Goal: Check status

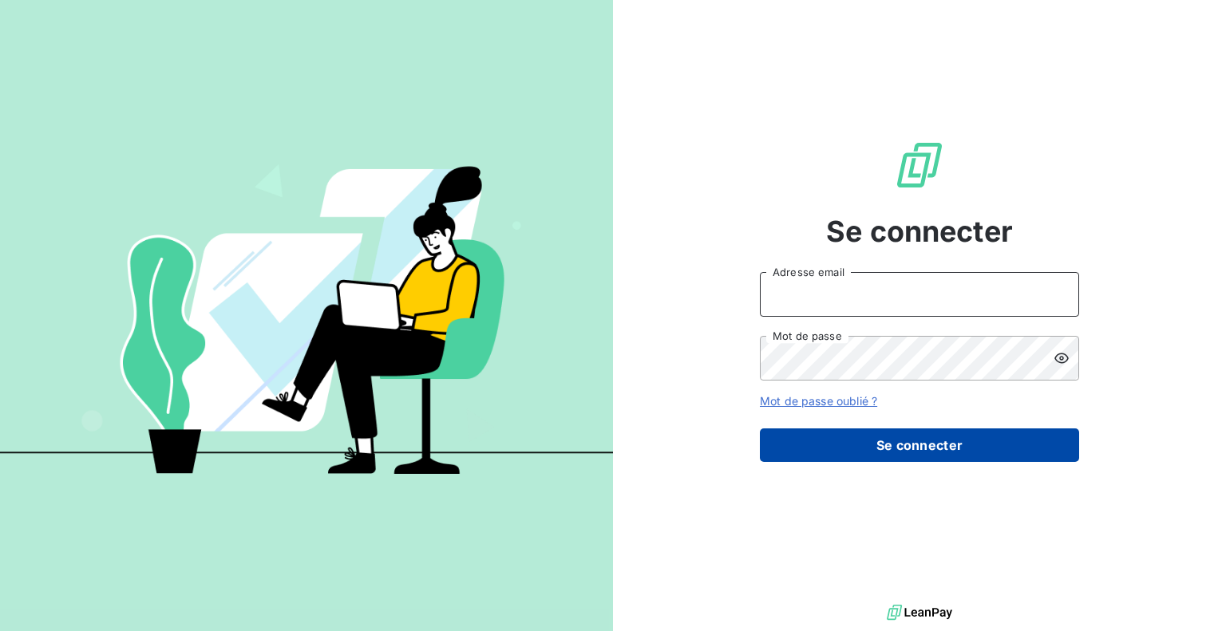
type input "[EMAIL_ADDRESS][DOMAIN_NAME]"
click at [914, 440] on button "Se connecter" at bounding box center [919, 445] width 319 height 34
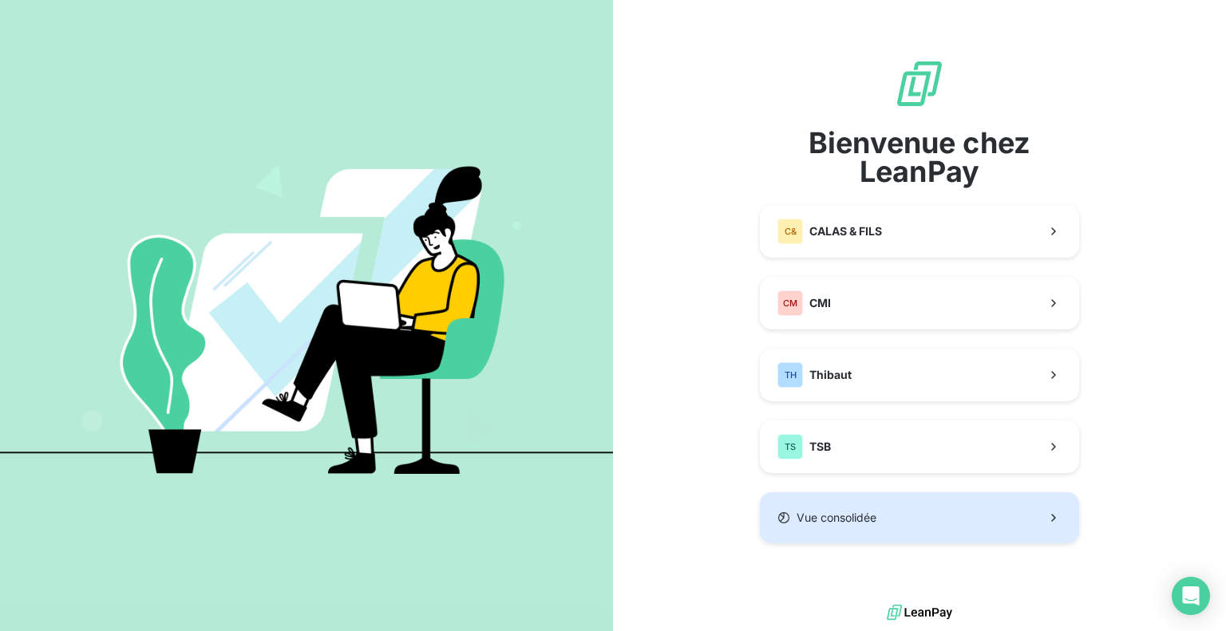
click at [876, 519] on span "Vue consolidée" at bounding box center [836, 518] width 80 height 16
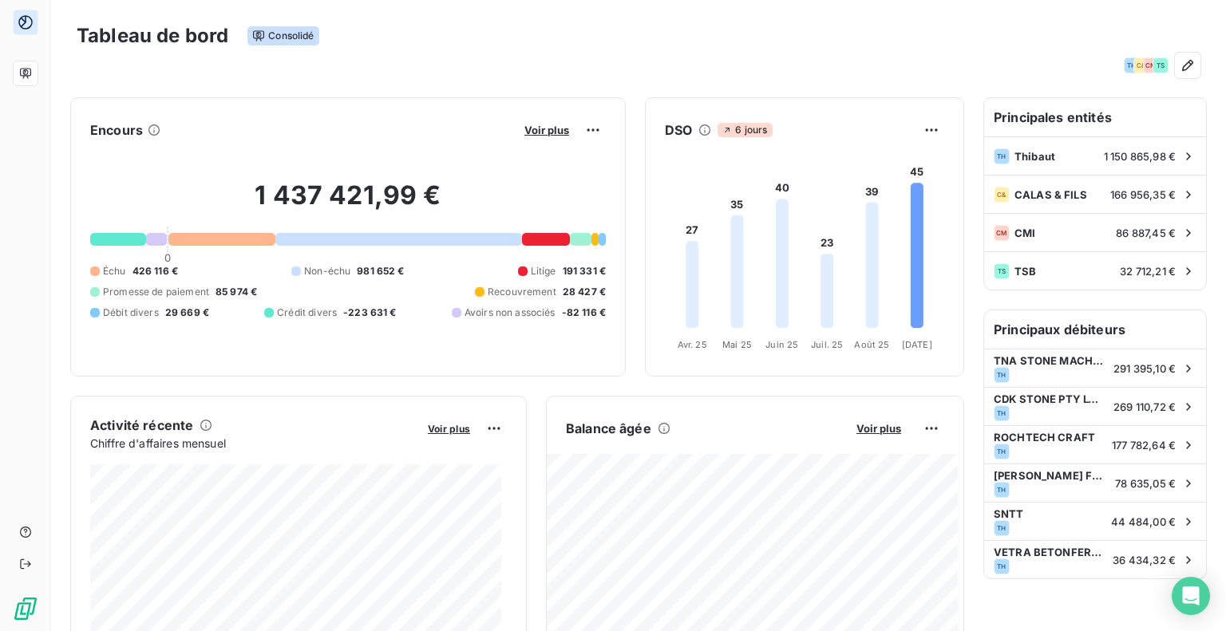
drag, startPoint x: 252, startPoint y: 65, endPoint x: 191, endPoint y: 65, distance: 61.4
click at [252, 65] on div "TH C& CM TS" at bounding box center [639, 66] width 1124 height 26
click at [1033, 162] on div "TH Thibaut 1 150 865,98 €" at bounding box center [1095, 155] width 222 height 38
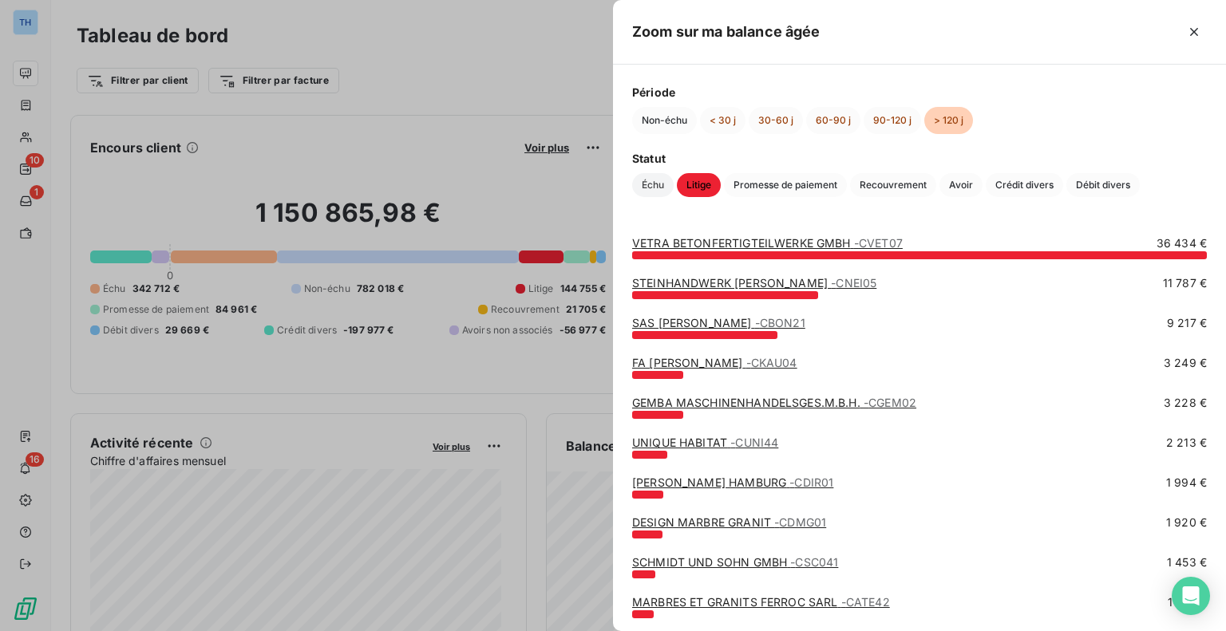
click at [654, 187] on span "Échu" at bounding box center [652, 185] width 41 height 24
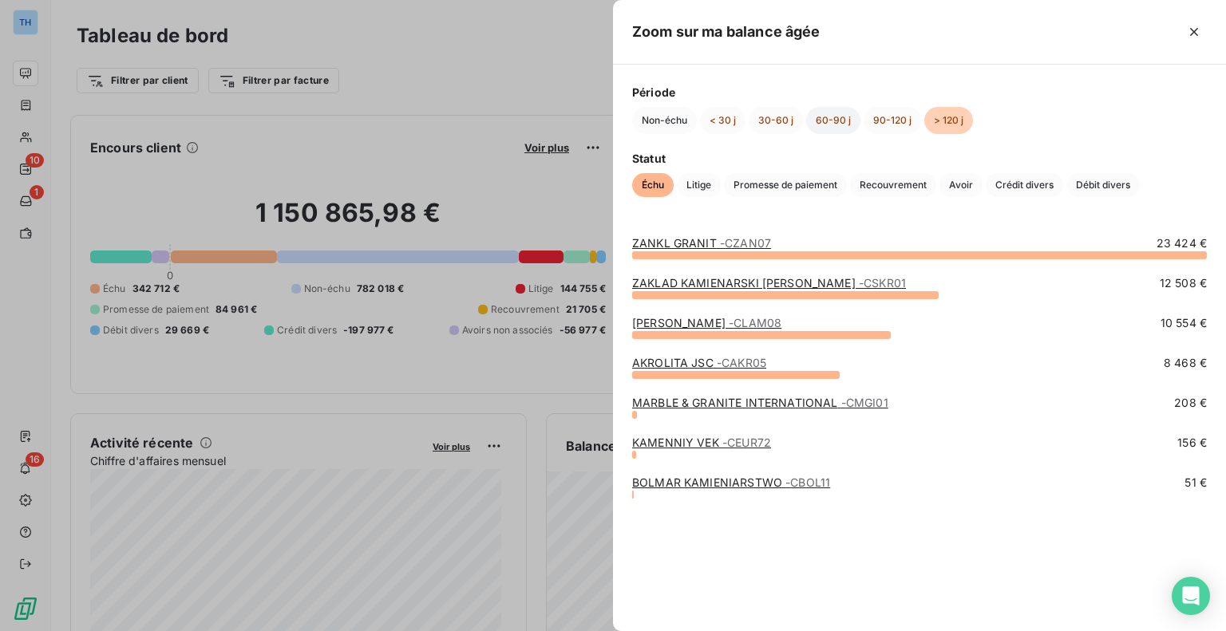
click at [839, 117] on button "60-90 j" at bounding box center [833, 120] width 54 height 27
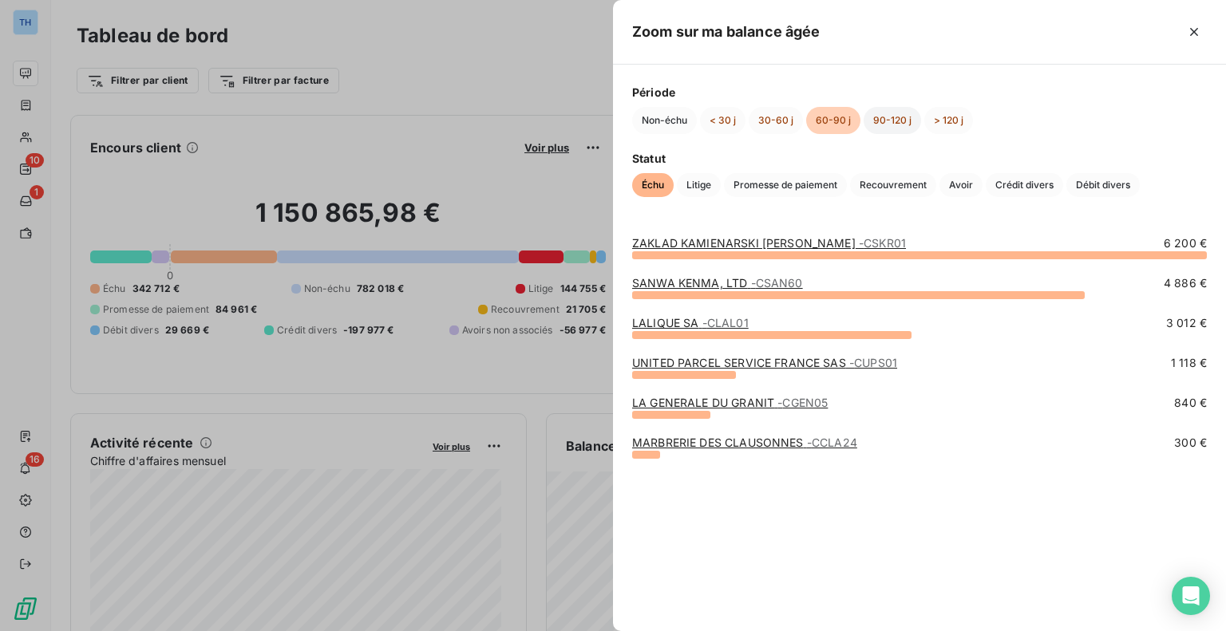
click at [889, 124] on button "90-120 j" at bounding box center [891, 120] width 57 height 27
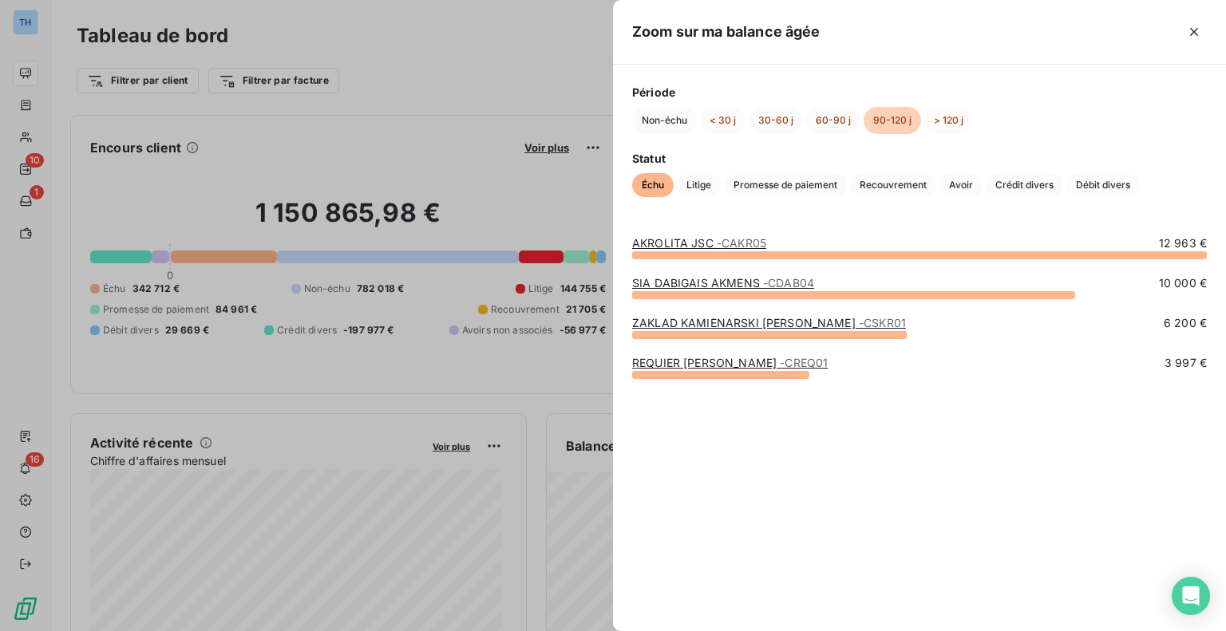
click at [566, 348] on div at bounding box center [613, 315] width 1226 height 631
